Goal: Task Accomplishment & Management: Use online tool/utility

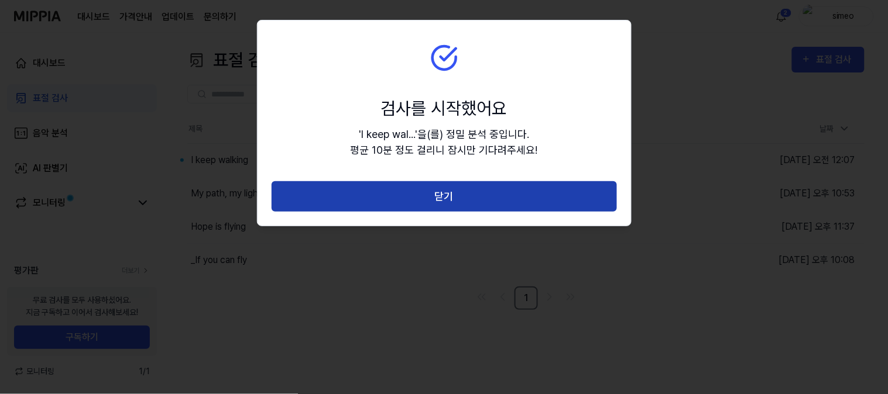
click at [439, 194] on button "닫기" at bounding box center [444, 196] width 345 height 31
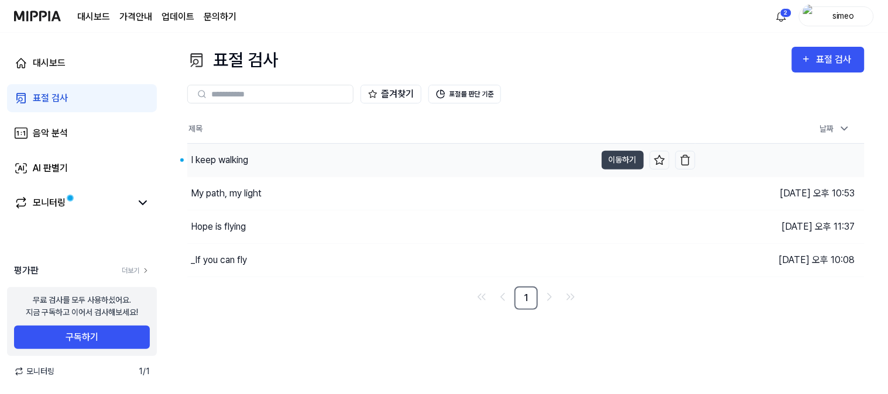
click at [207, 159] on div "I keep walking" at bounding box center [219, 160] width 57 height 14
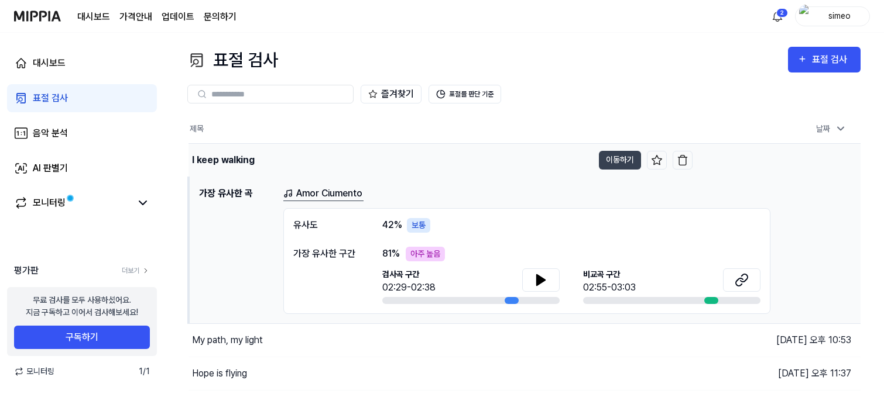
scroll to position [62, 0]
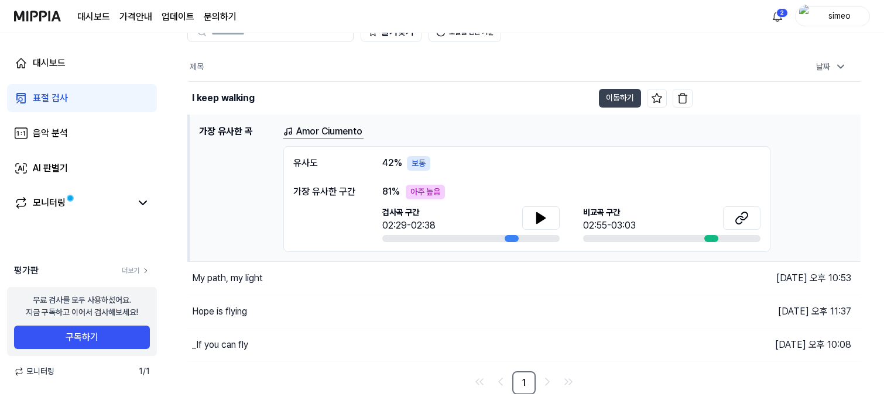
click at [44, 99] on div "표절 검사" at bounding box center [50, 98] width 35 height 14
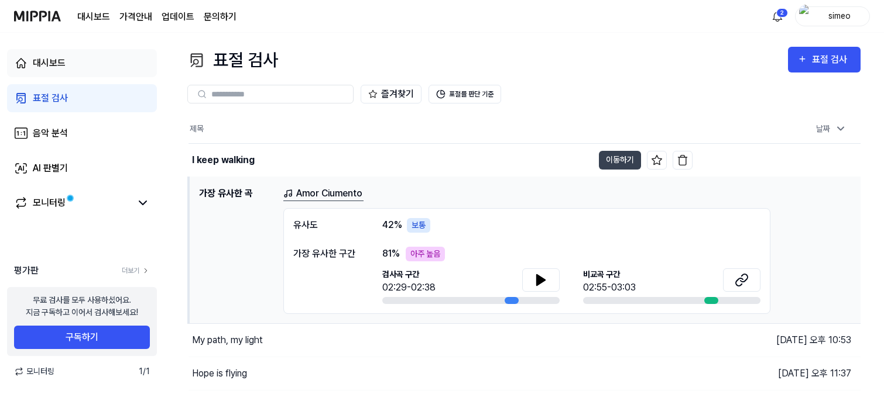
click at [53, 59] on div "대시보드" at bounding box center [49, 63] width 33 height 14
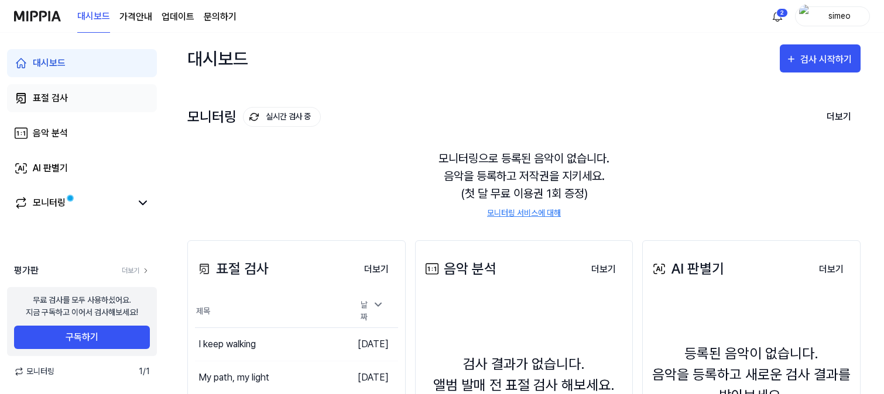
click at [54, 99] on div "표절 검사" at bounding box center [50, 98] width 35 height 14
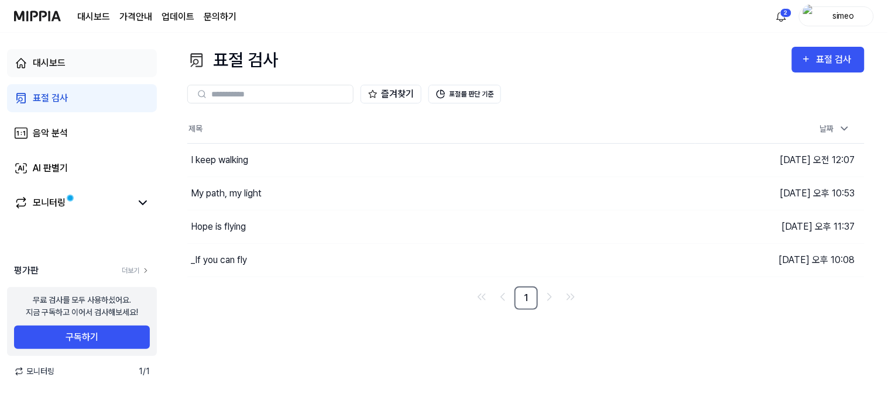
click at [51, 63] on div "대시보드" at bounding box center [49, 63] width 33 height 14
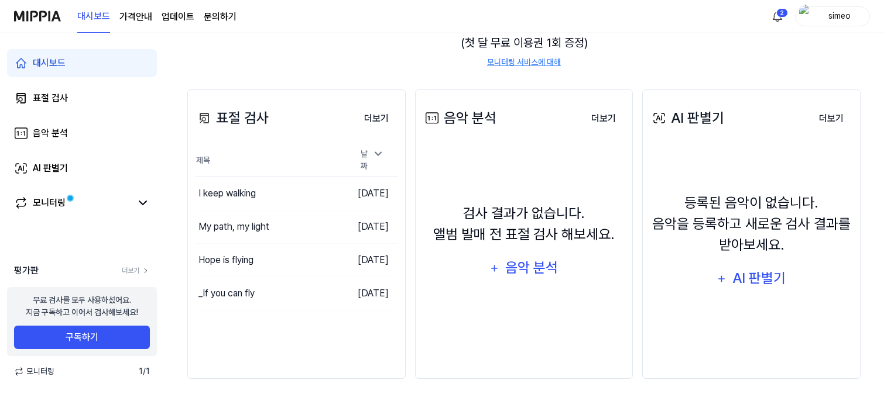
scroll to position [159, 0]
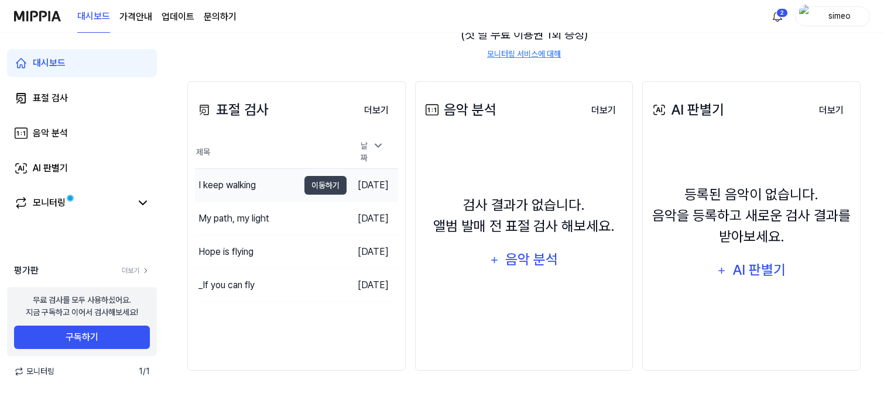
click at [231, 182] on div "I keep walking" at bounding box center [226, 185] width 57 height 14
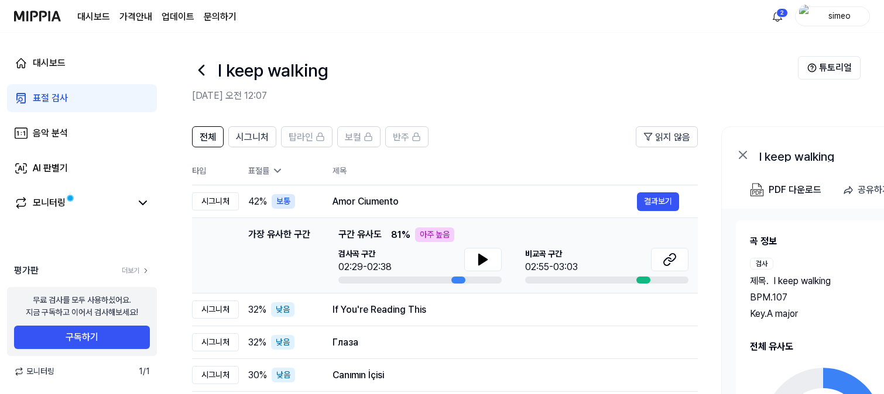
scroll to position [65, 0]
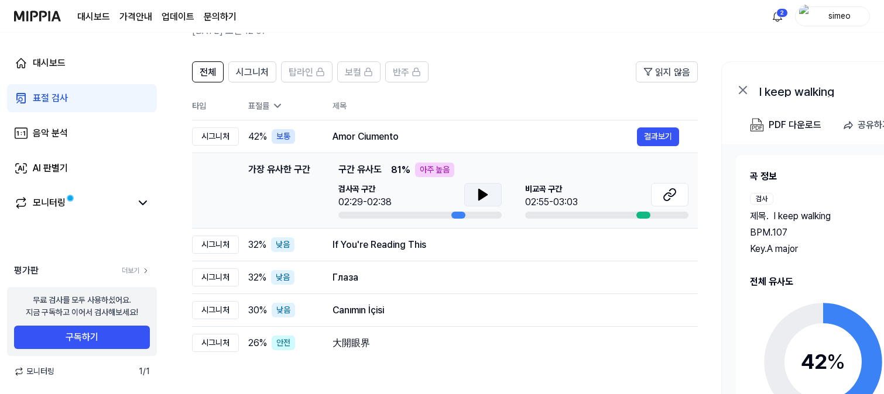
click at [479, 190] on icon at bounding box center [483, 195] width 8 height 11
click at [669, 189] on icon at bounding box center [669, 195] width 14 height 14
click at [478, 188] on icon at bounding box center [483, 195] width 14 height 14
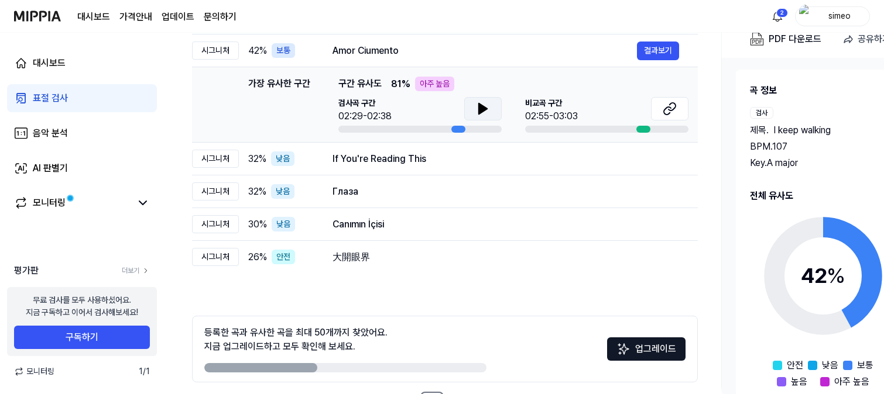
scroll to position [130, 0]
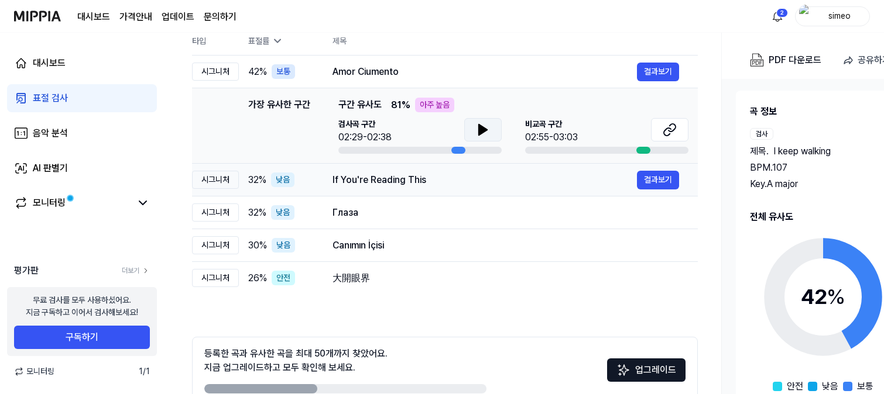
click at [390, 183] on div "If You're Reading This" at bounding box center [484, 180] width 304 height 14
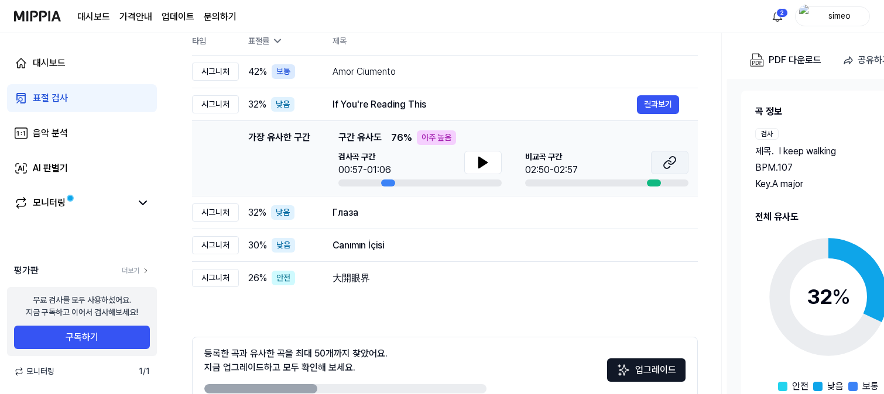
click at [674, 162] on icon at bounding box center [671, 161] width 7 height 8
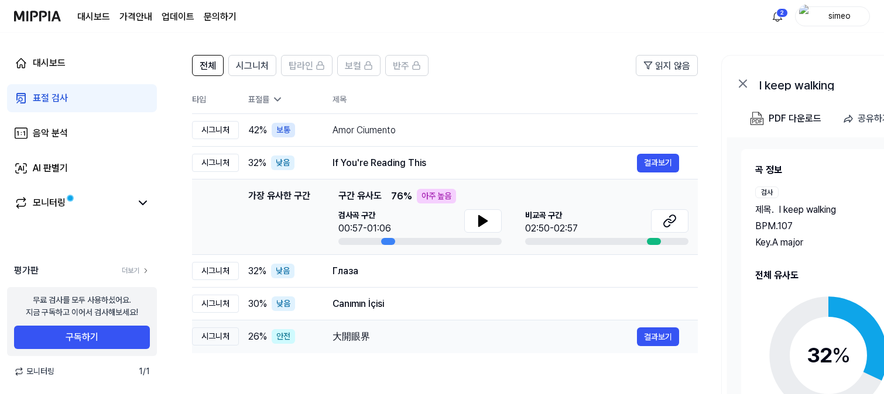
scroll to position [0, 0]
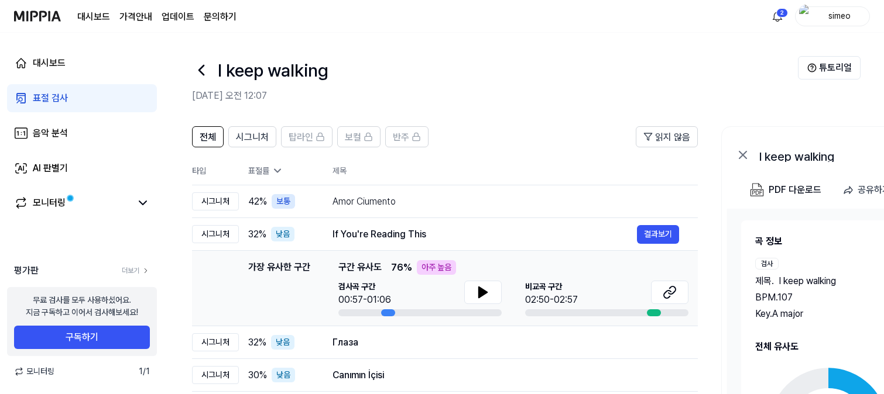
click at [282, 166] on icon at bounding box center [278, 171] width 12 height 12
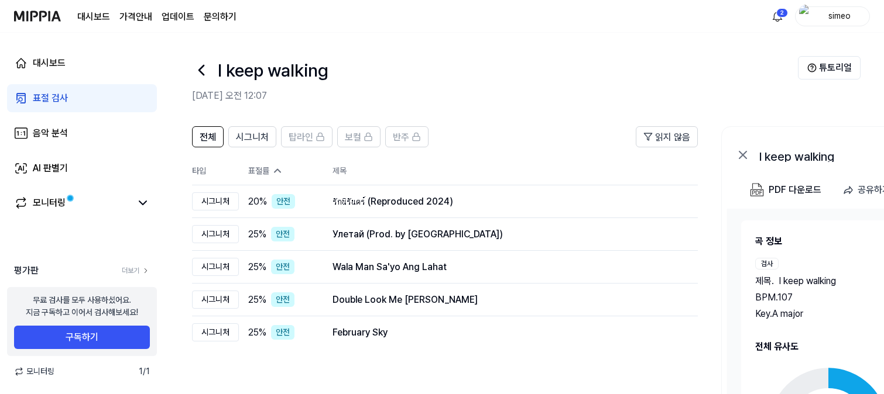
click at [280, 166] on icon at bounding box center [278, 171] width 12 height 12
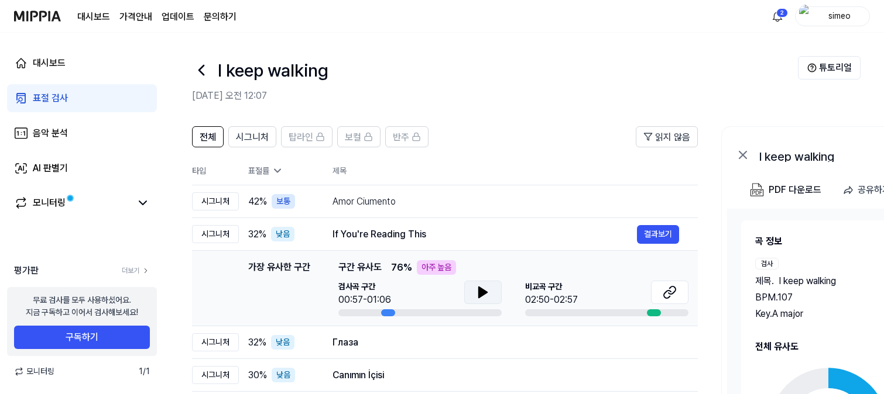
click at [487, 288] on icon at bounding box center [483, 293] width 14 height 14
click at [484, 290] on icon at bounding box center [485, 292] width 2 height 9
click at [672, 294] on icon at bounding box center [669, 293] width 14 height 14
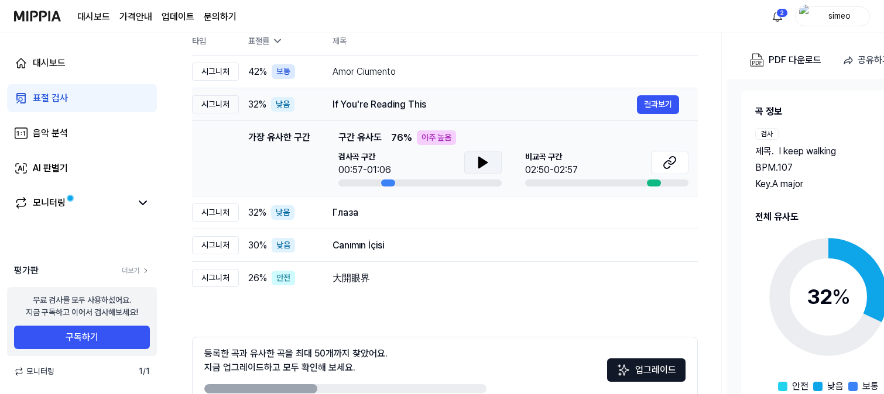
scroll to position [65, 0]
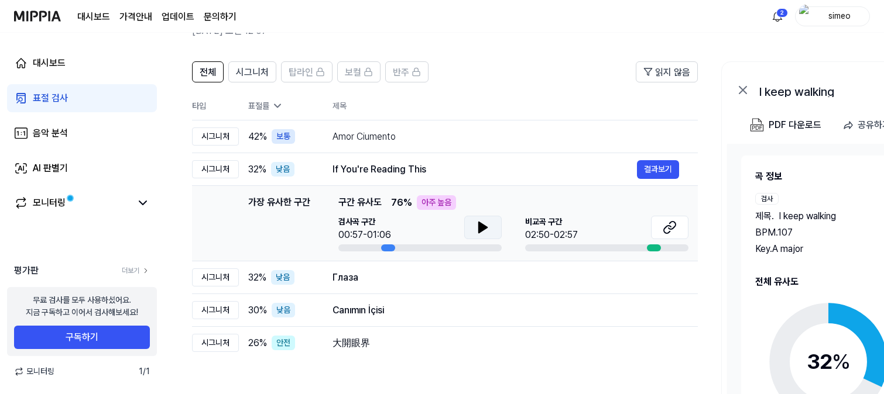
click at [60, 97] on div "표절 검사" at bounding box center [50, 98] width 35 height 14
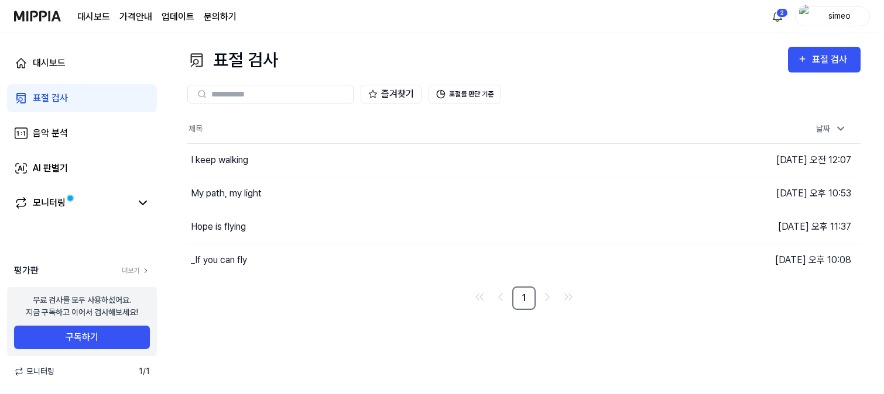
scroll to position [0, 0]
click at [825, 57] on div "표절 검사" at bounding box center [835, 59] width 39 height 15
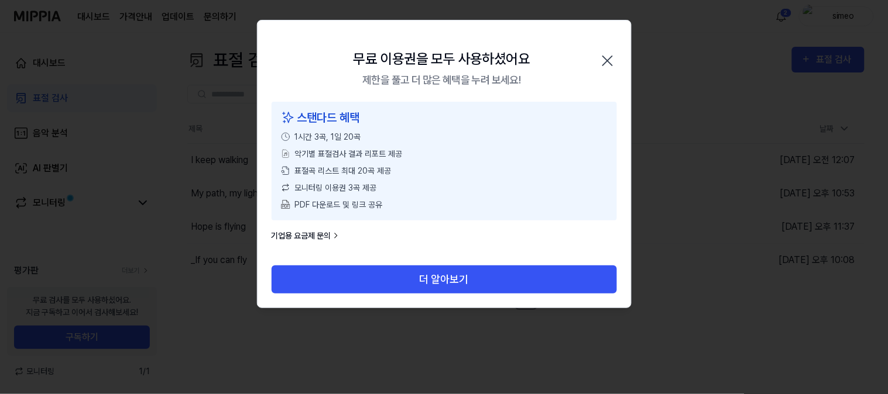
click at [609, 59] on icon "button" at bounding box center [607, 60] width 9 height 9
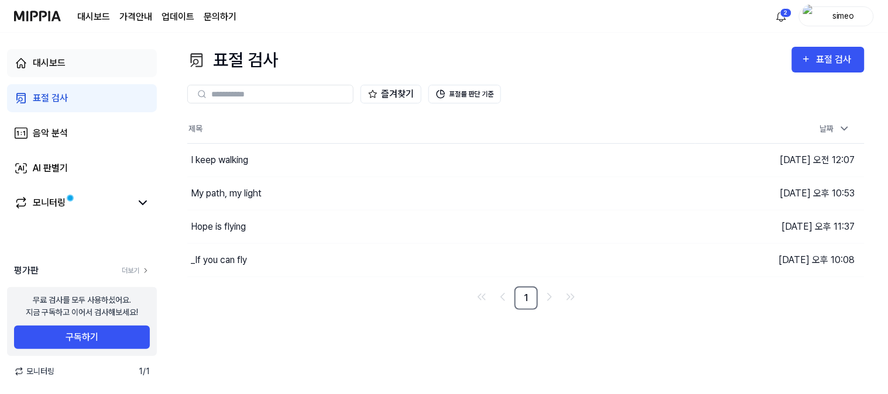
click at [41, 60] on div "대시보드" at bounding box center [49, 63] width 33 height 14
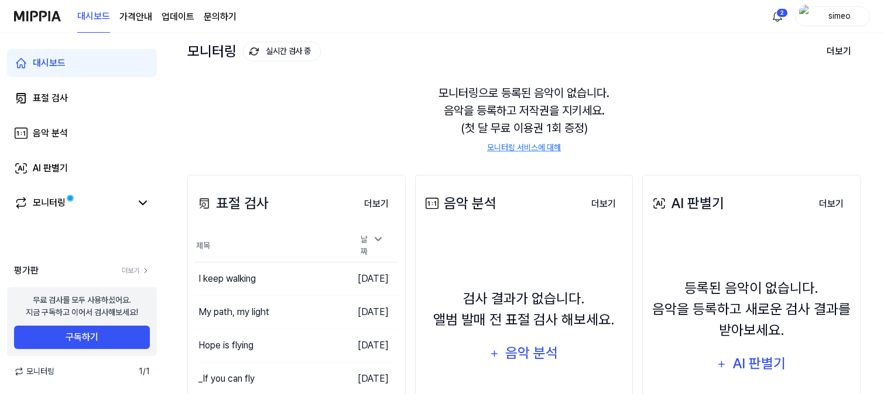
scroll to position [159, 0]
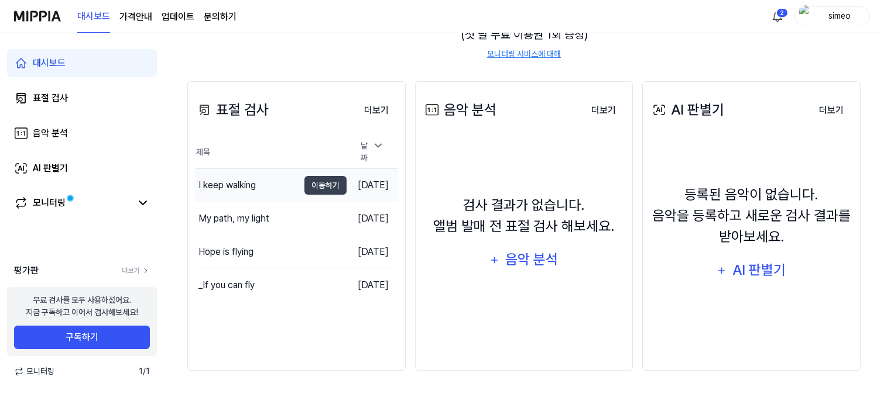
click at [224, 178] on div "I keep walking" at bounding box center [226, 185] width 57 height 14
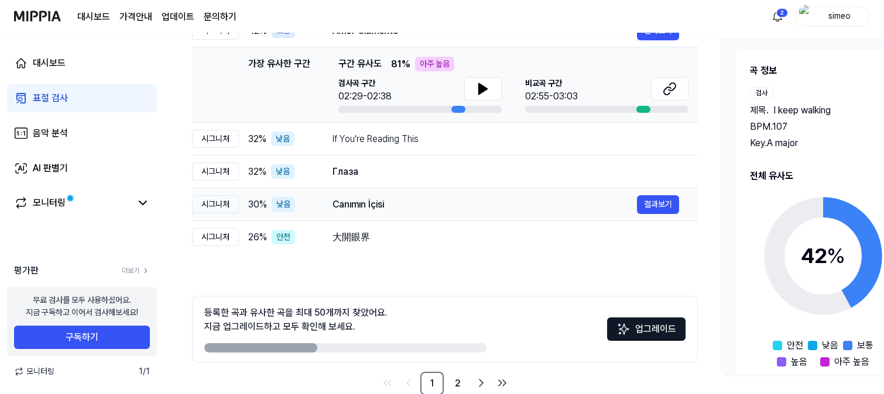
scroll to position [195, 0]
